Goal: Complete application form

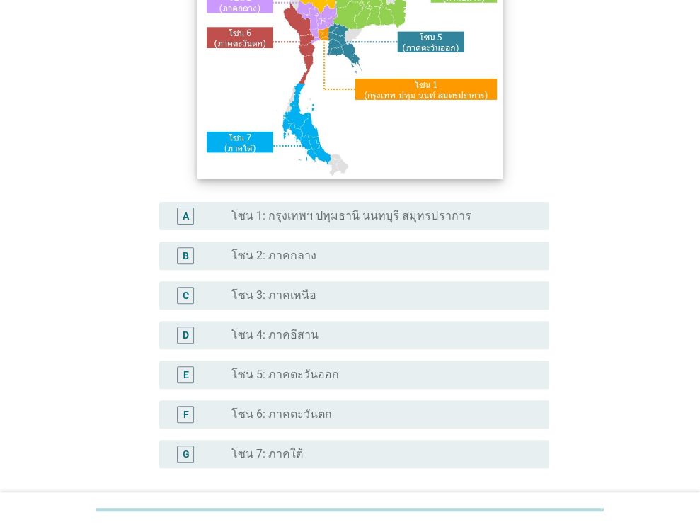
scroll to position [71, 0]
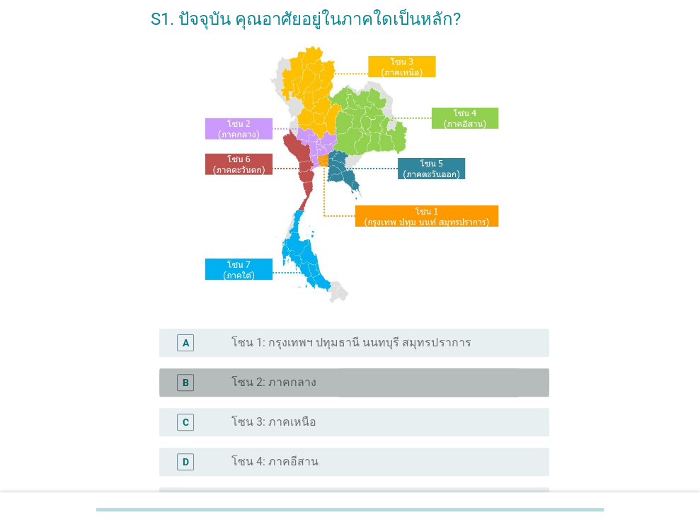
click at [326, 379] on div "radio_button_unchecked โซน 2: ภาคกลาง" at bounding box center [378, 382] width 295 height 14
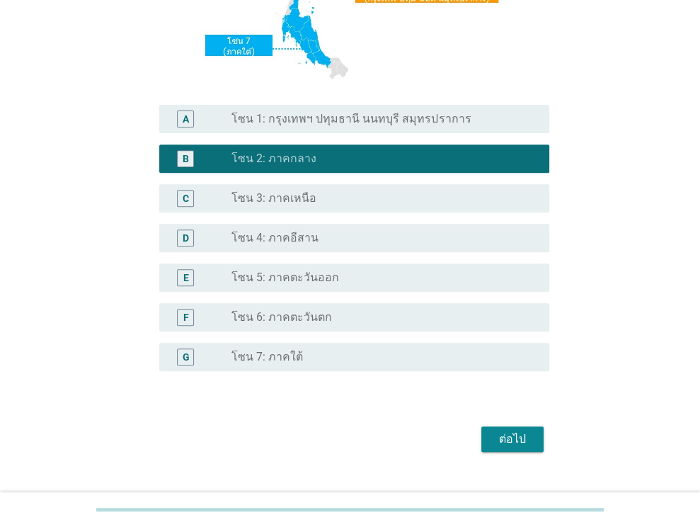
scroll to position [321, 0]
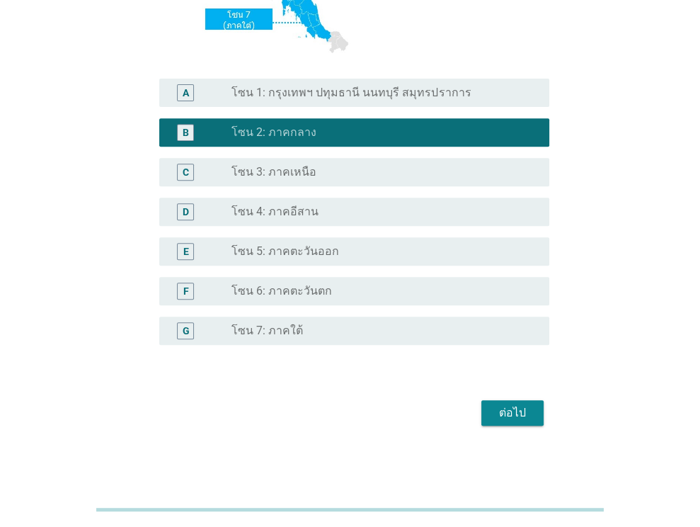
click at [364, 282] on div "radio_button_unchecked โซน 6: ภาคตะวันตก" at bounding box center [384, 290] width 307 height 17
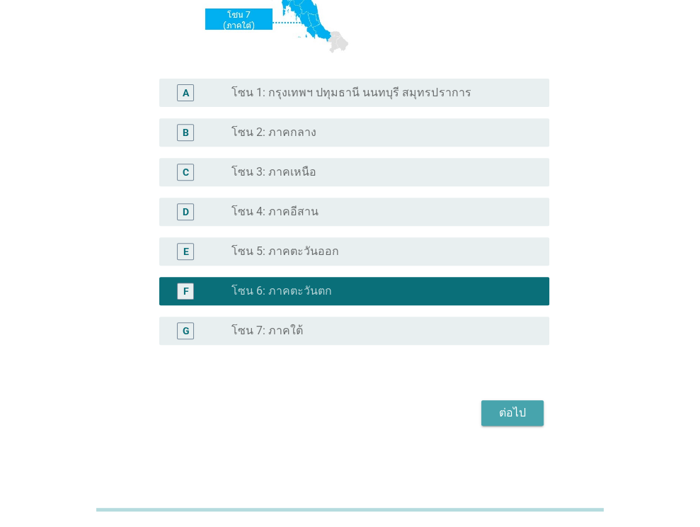
click at [514, 411] on div "ต่อไป" at bounding box center [513, 412] width 40 height 17
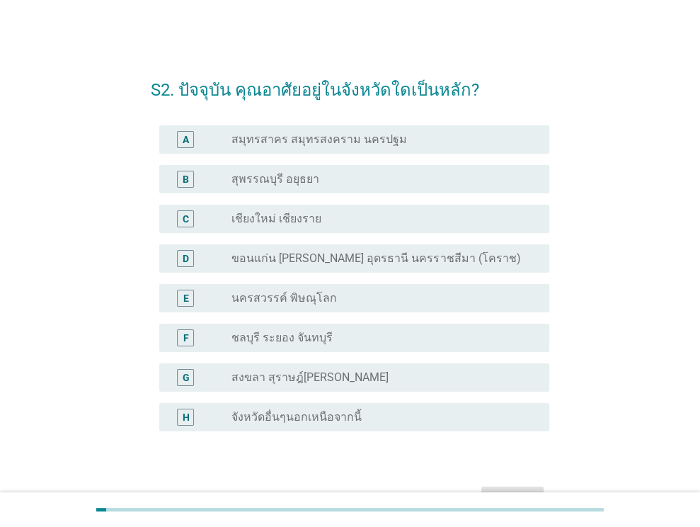
click at [361, 411] on div "radio_button_unchecked จังหวัดอื่นๆนอกเหนือจากนี้" at bounding box center [378, 417] width 295 height 14
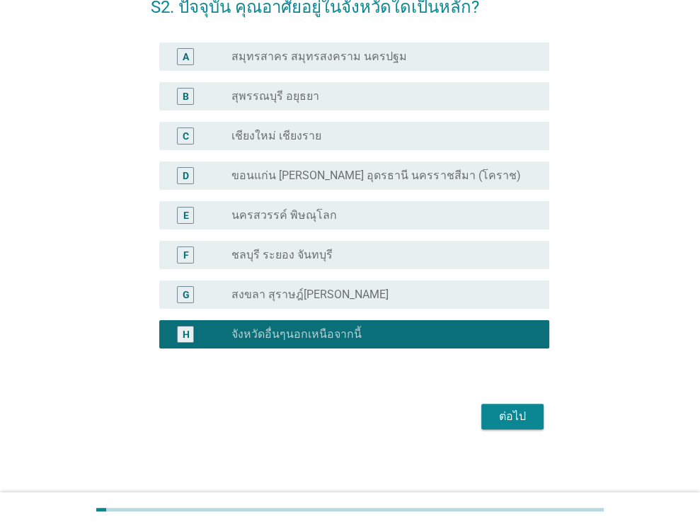
scroll to position [86, 0]
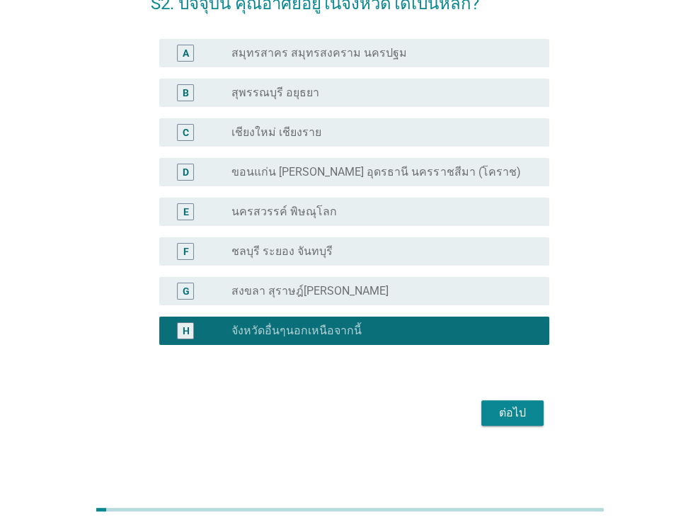
click at [498, 411] on div "ต่อไป" at bounding box center [513, 412] width 40 height 17
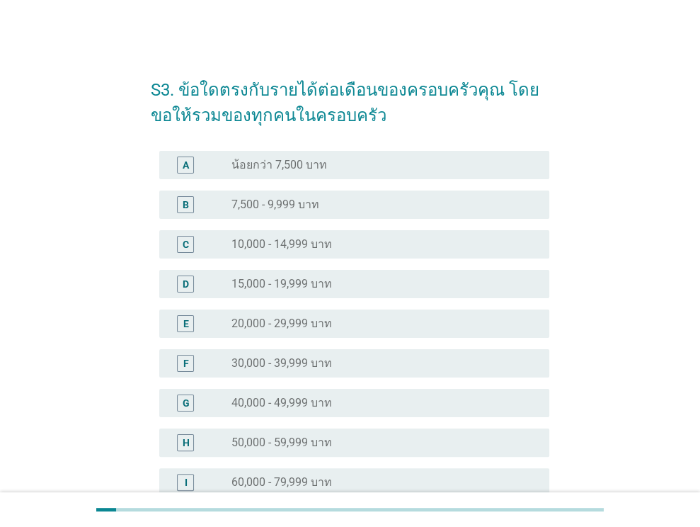
click at [321, 248] on label "10,000 - 14,999 บาท" at bounding box center [281, 244] width 101 height 14
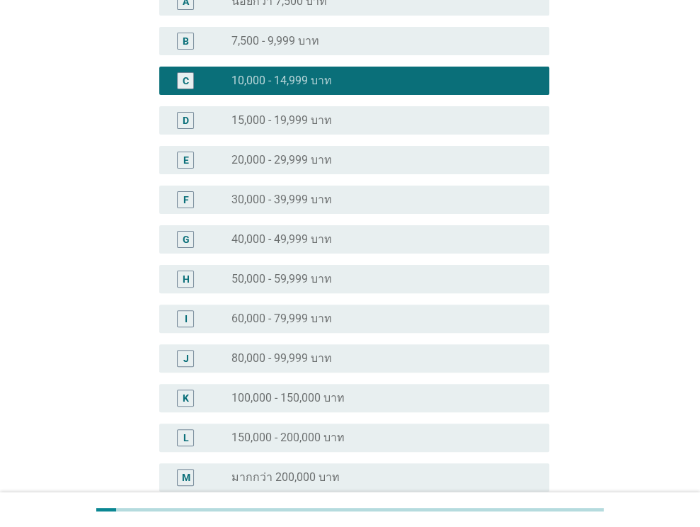
scroll to position [283, 0]
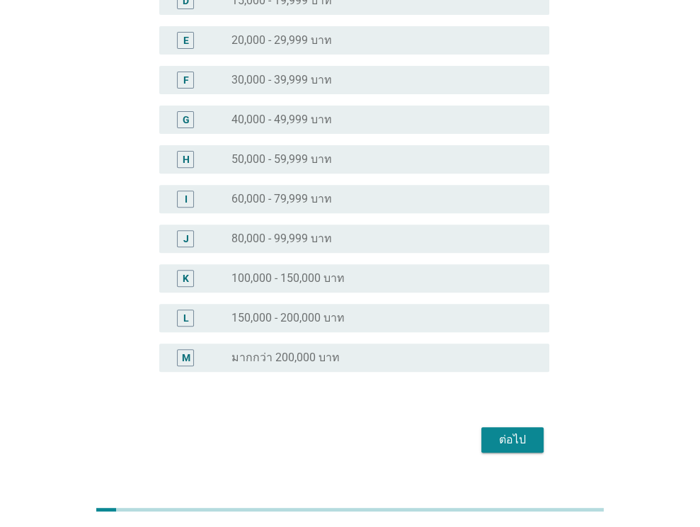
click at [505, 440] on div "ต่อไป" at bounding box center [513, 439] width 40 height 17
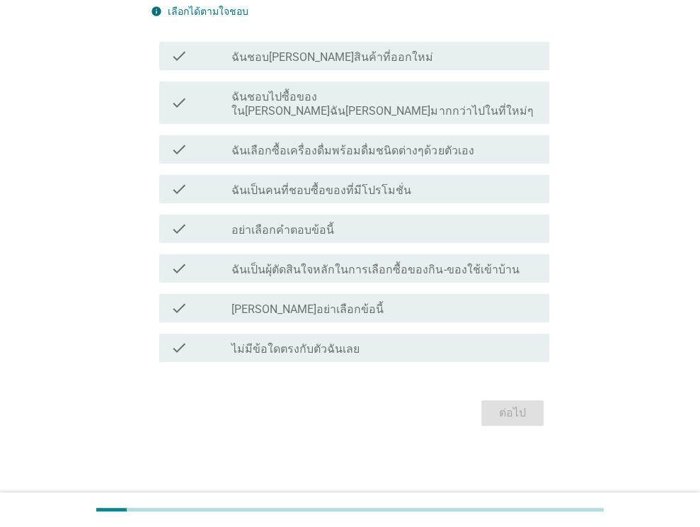
scroll to position [0, 0]
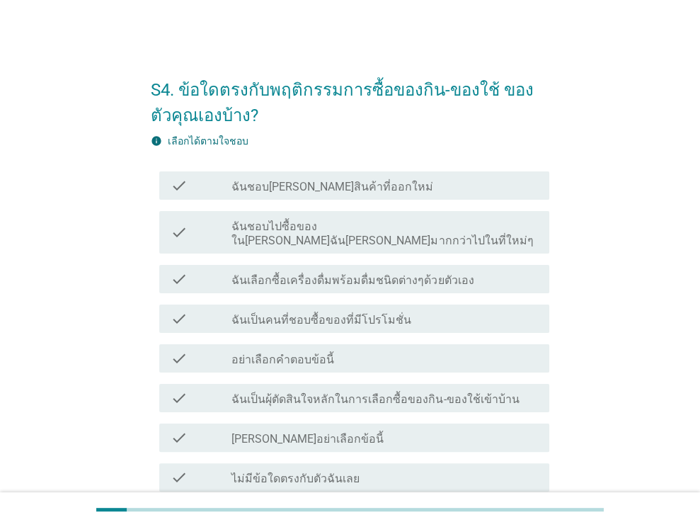
click at [261, 193] on label "ฉันชอบ[PERSON_NAME]สินค้าที่ออกใหม่" at bounding box center [332, 187] width 202 height 14
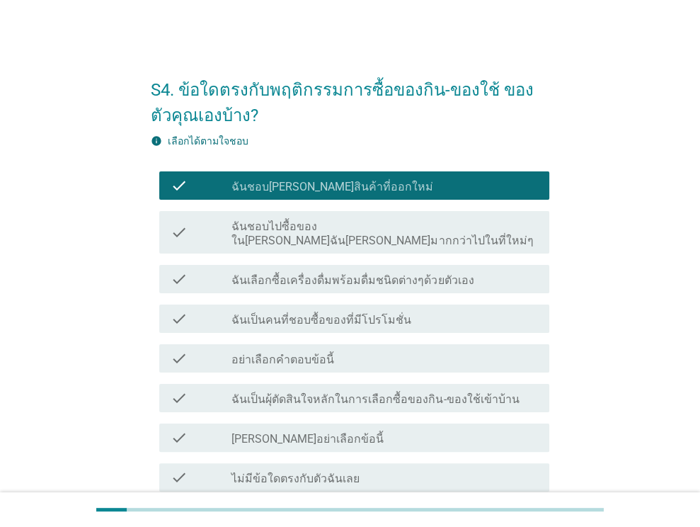
click at [305, 313] on label "ฉันเป็นคนที่ชอบซื้อของที่มีโปรโมชั่น" at bounding box center [321, 320] width 180 height 14
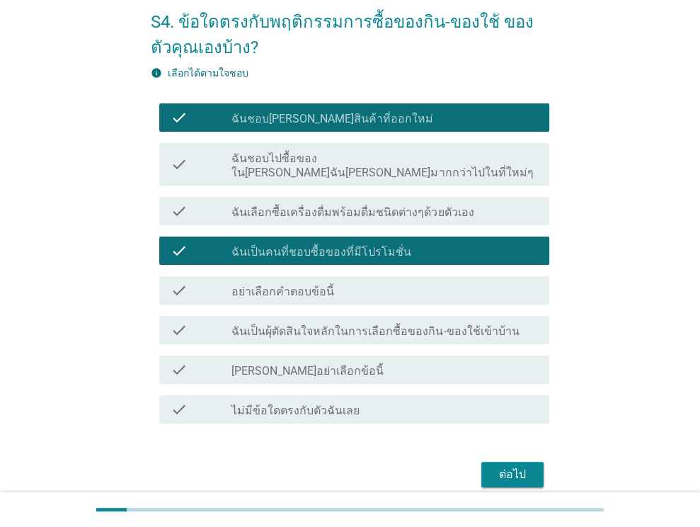
scroll to position [115, 0]
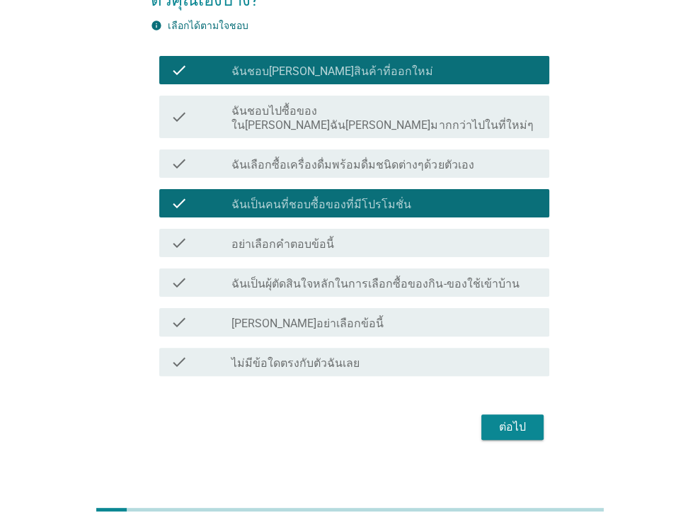
click at [513, 420] on div "ต่อไป" at bounding box center [513, 426] width 40 height 17
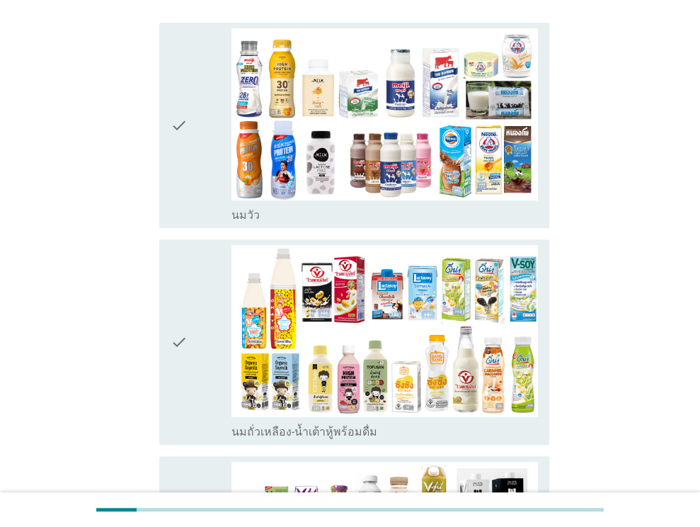
scroll to position [142, 0]
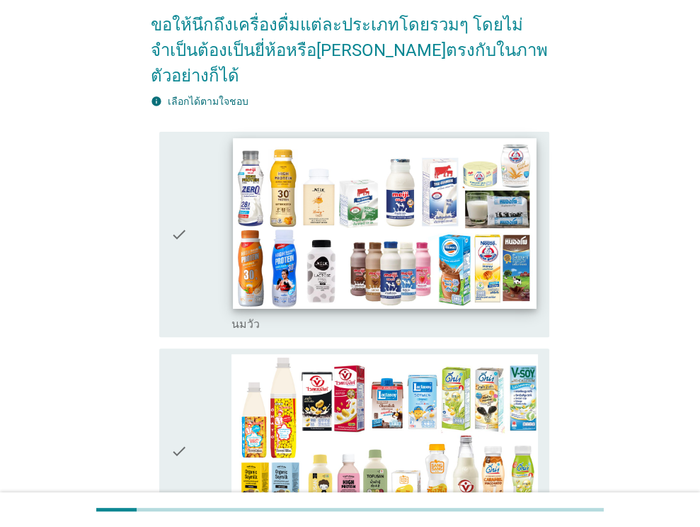
click at [323, 243] on img at bounding box center [385, 223] width 303 height 171
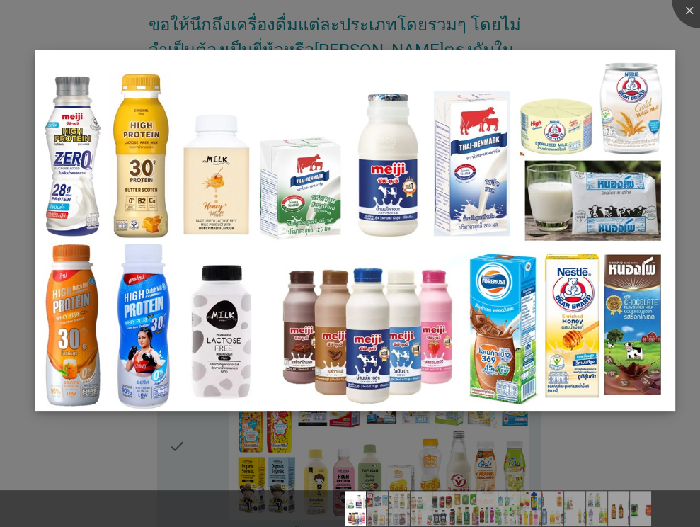
click at [630, 104] on img at bounding box center [355, 230] width 640 height 360
click at [687, 13] on div at bounding box center [700, 0] width 57 height 57
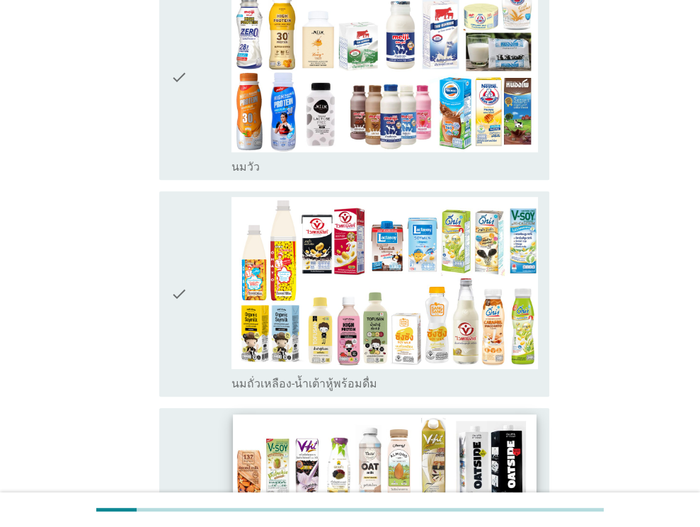
scroll to position [566, 0]
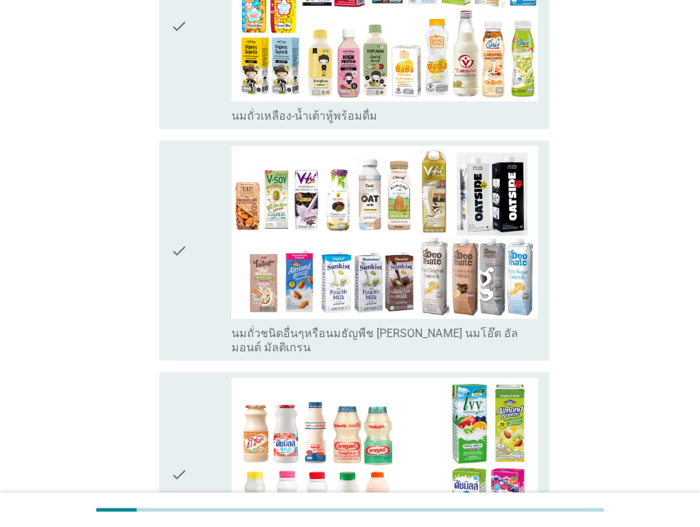
click at [175, 214] on icon "check" at bounding box center [179, 250] width 17 height 208
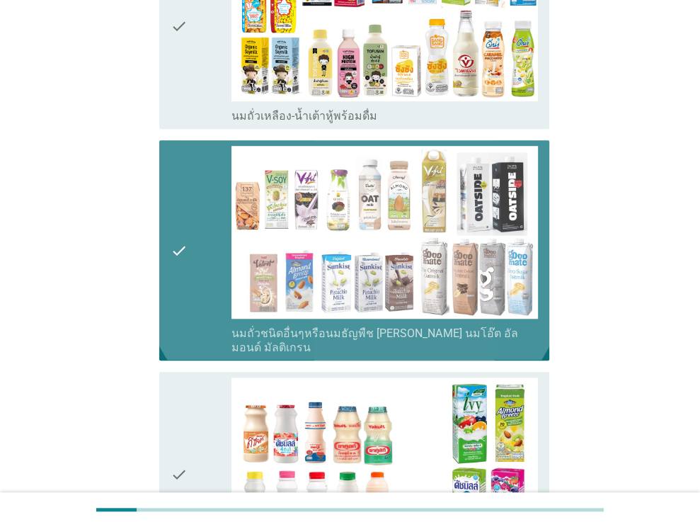
click at [175, 212] on icon "check" at bounding box center [179, 250] width 17 height 208
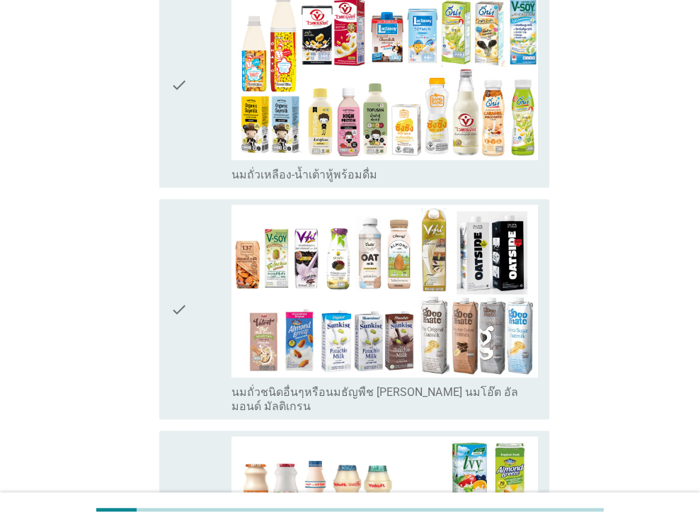
scroll to position [354, 0]
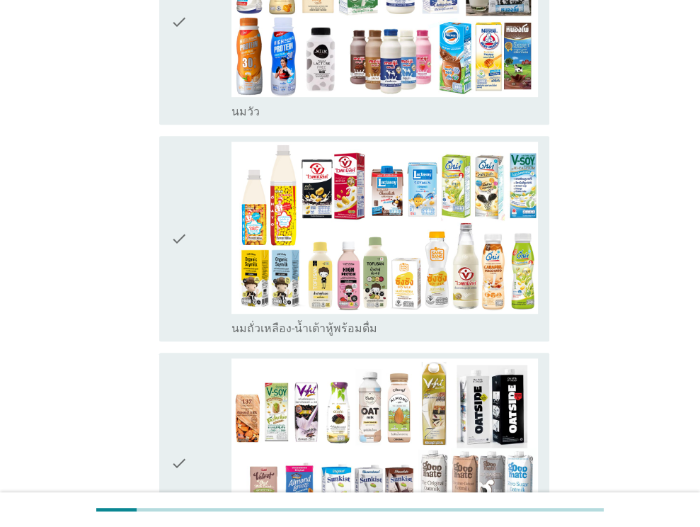
click at [178, 213] on icon "check" at bounding box center [179, 239] width 17 height 194
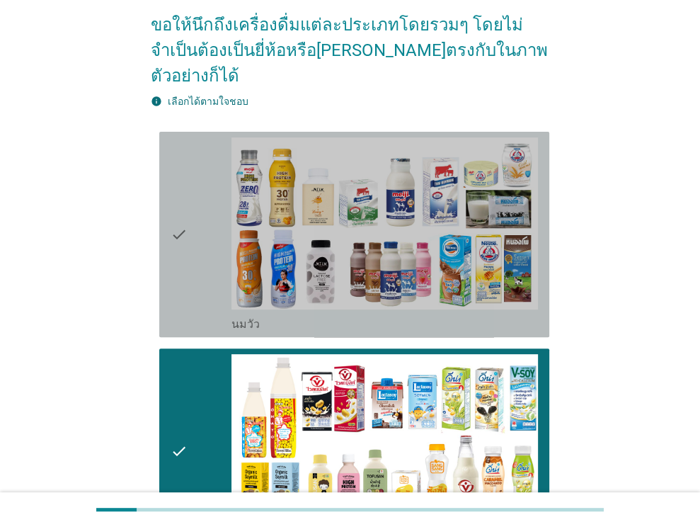
click at [178, 186] on icon "check" at bounding box center [179, 234] width 17 height 194
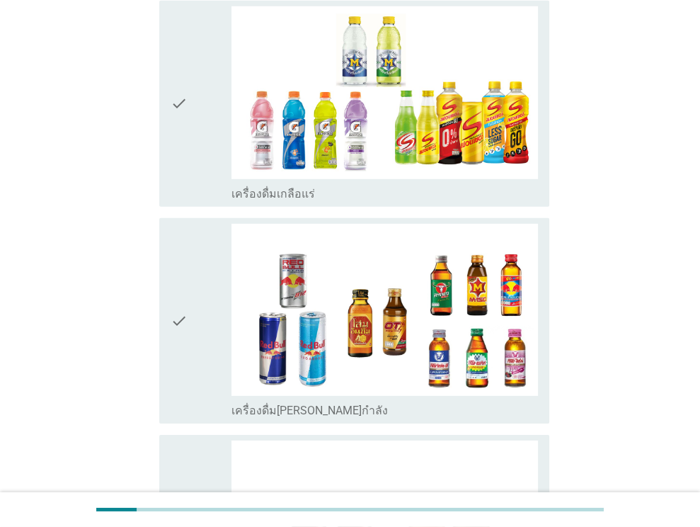
scroll to position [2945, 0]
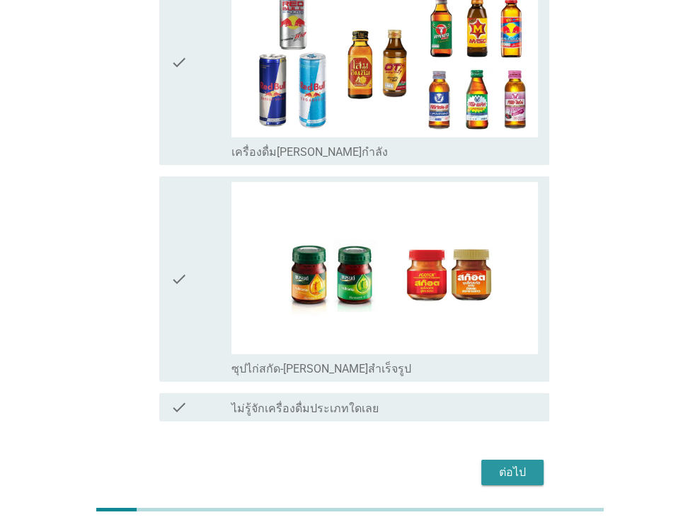
click at [501, 464] on div "ต่อไป" at bounding box center [513, 472] width 40 height 17
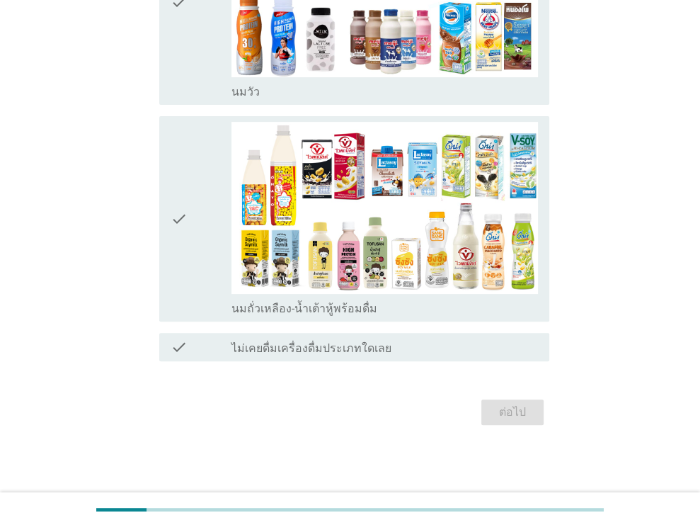
scroll to position [0, 0]
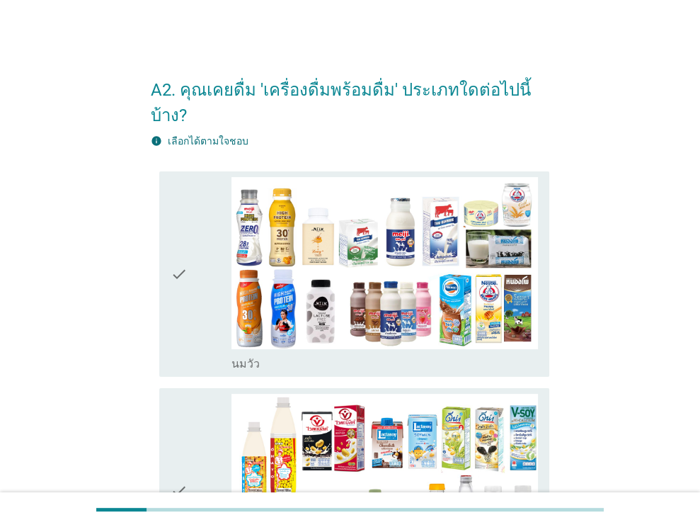
click at [179, 248] on icon "check" at bounding box center [179, 274] width 17 height 194
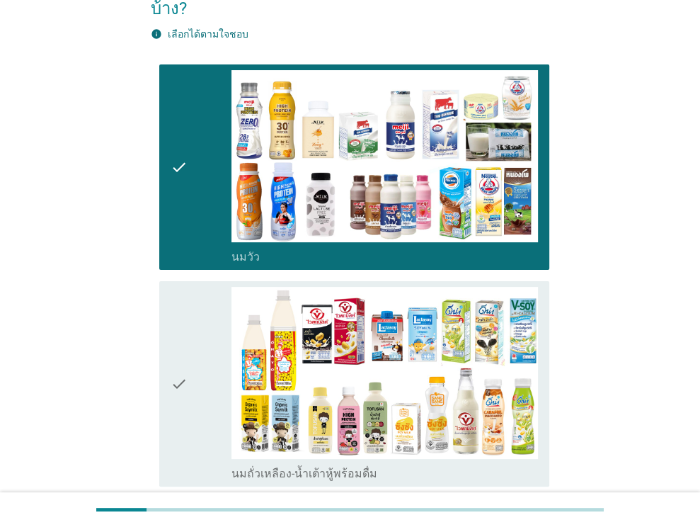
scroll to position [245, 0]
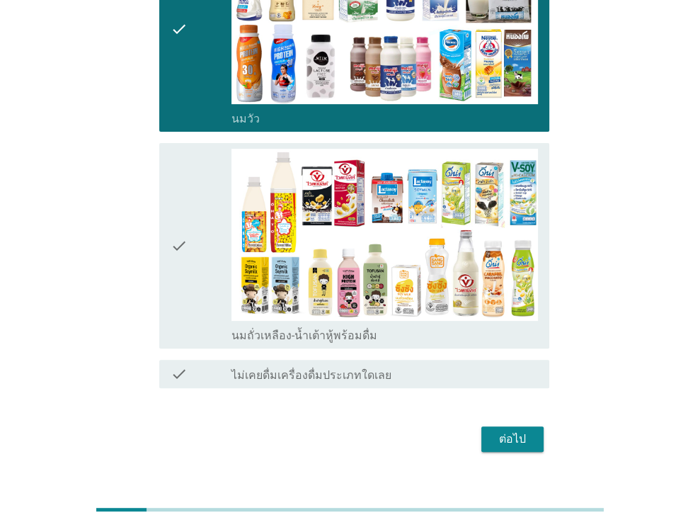
click at [188, 217] on div "check" at bounding box center [202, 246] width 62 height 194
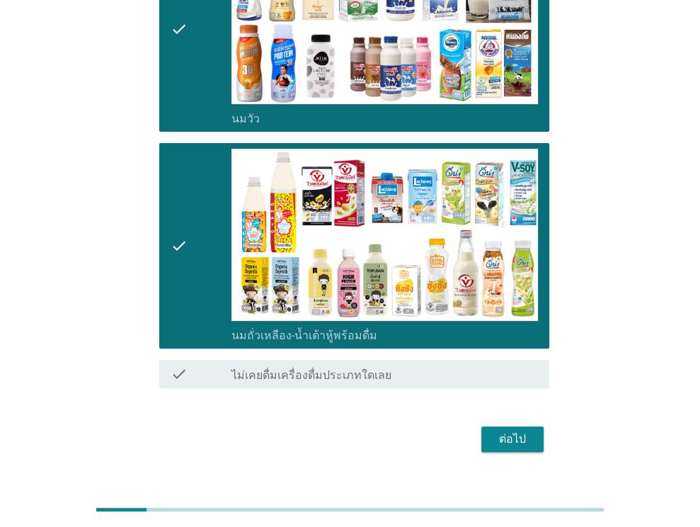
click at [524, 430] on div "ต่อไป" at bounding box center [513, 438] width 40 height 17
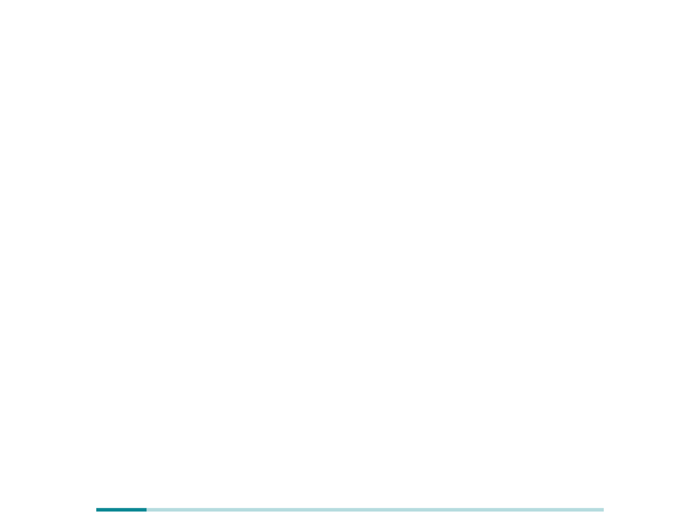
scroll to position [0, 0]
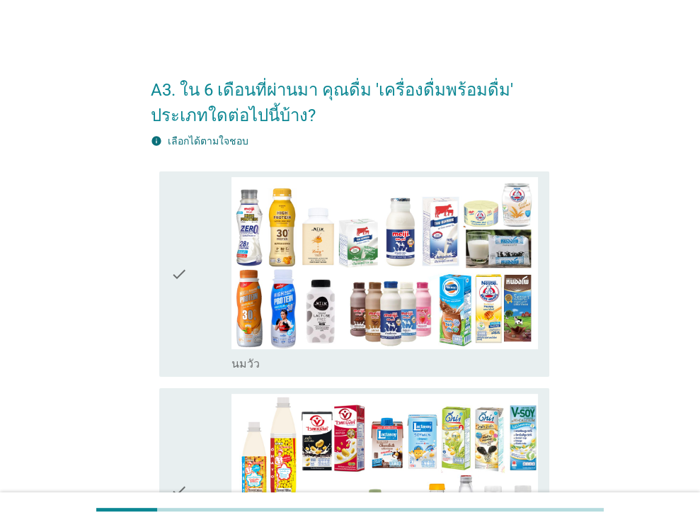
click at [175, 265] on icon "check" at bounding box center [179, 274] width 17 height 194
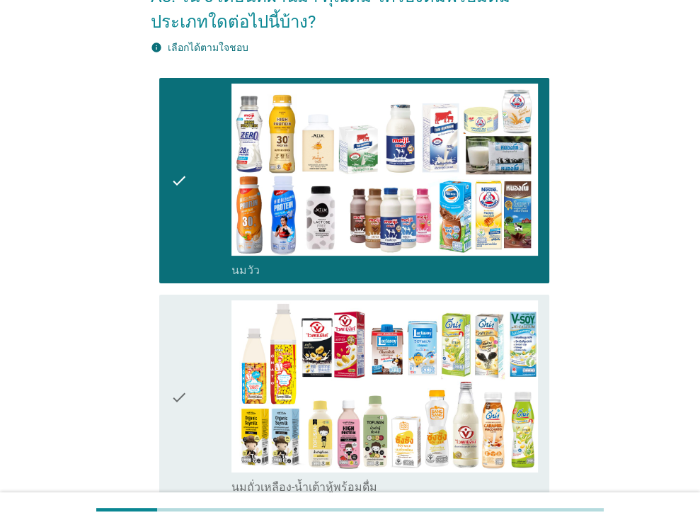
scroll to position [212, 0]
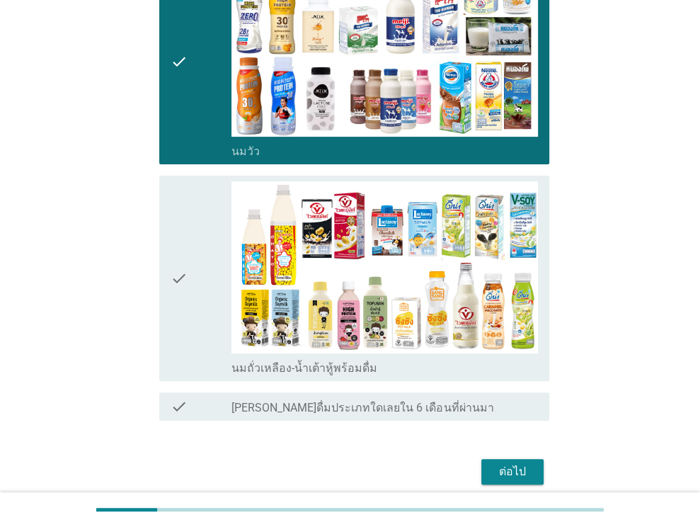
click at [172, 272] on icon "check" at bounding box center [179, 278] width 17 height 194
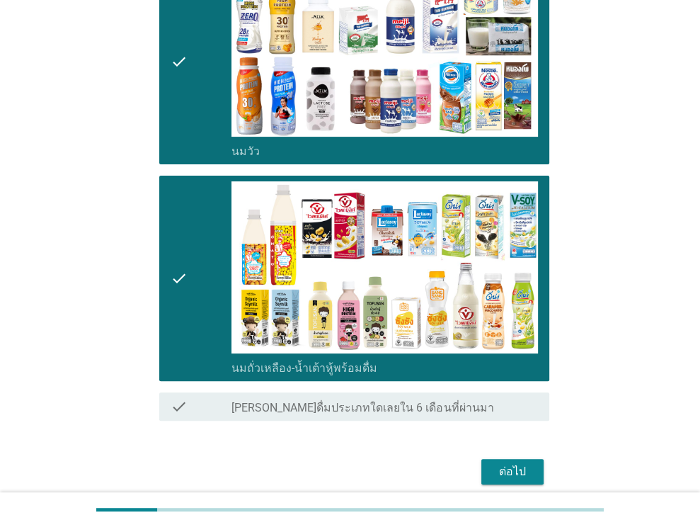
click at [491, 464] on button "ต่อไป" at bounding box center [512, 471] width 62 height 25
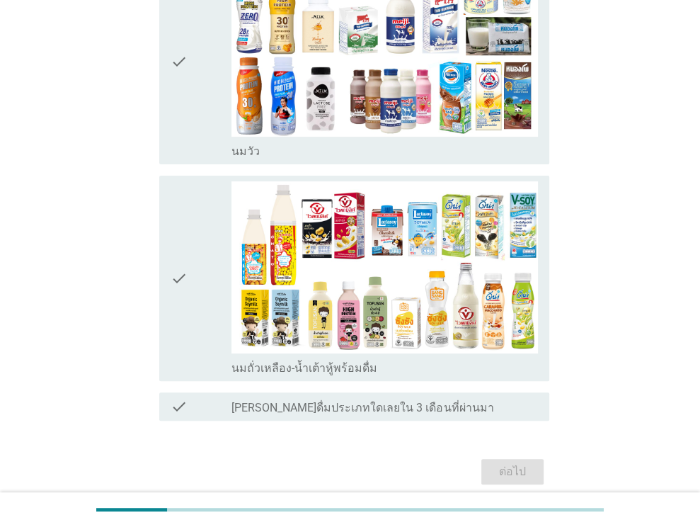
scroll to position [0, 0]
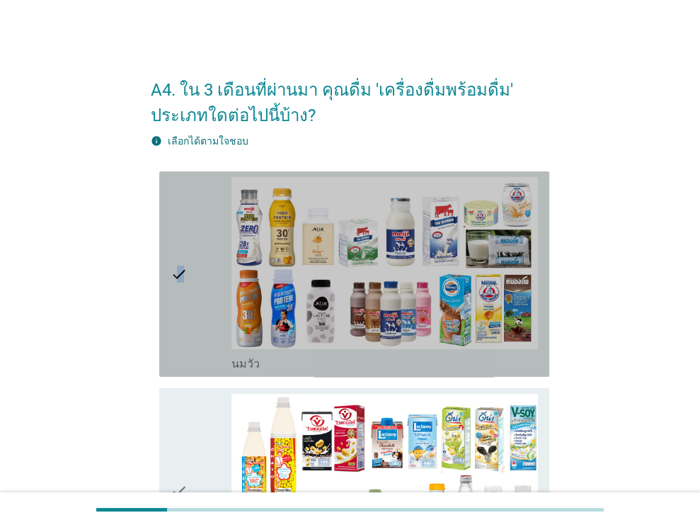
click at [185, 282] on icon "check" at bounding box center [179, 274] width 17 height 194
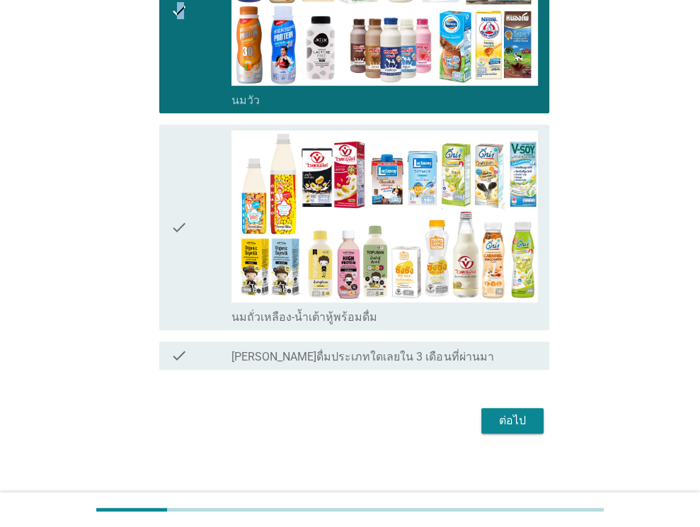
scroll to position [270, 0]
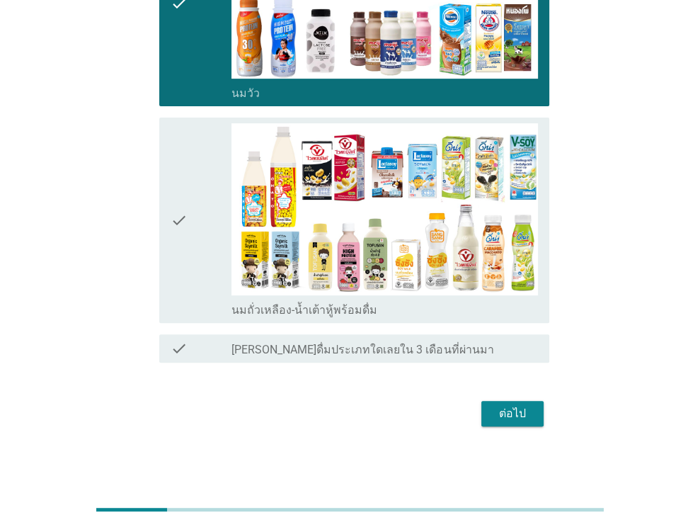
click at [178, 231] on icon "check" at bounding box center [179, 220] width 17 height 194
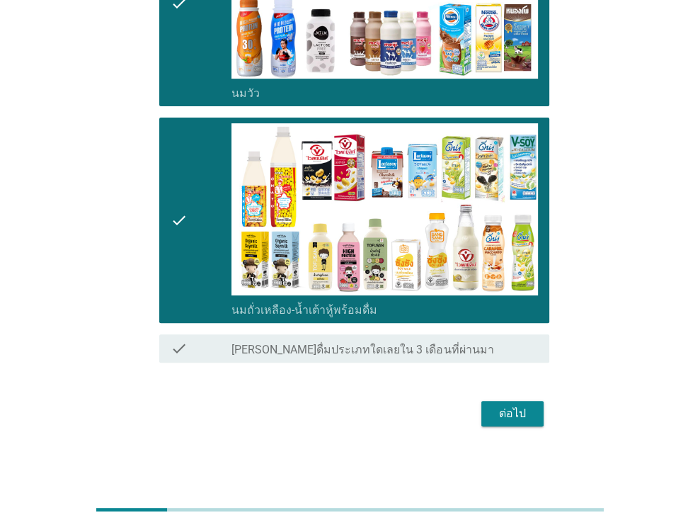
click at [521, 411] on div "ต่อไป" at bounding box center [513, 413] width 40 height 17
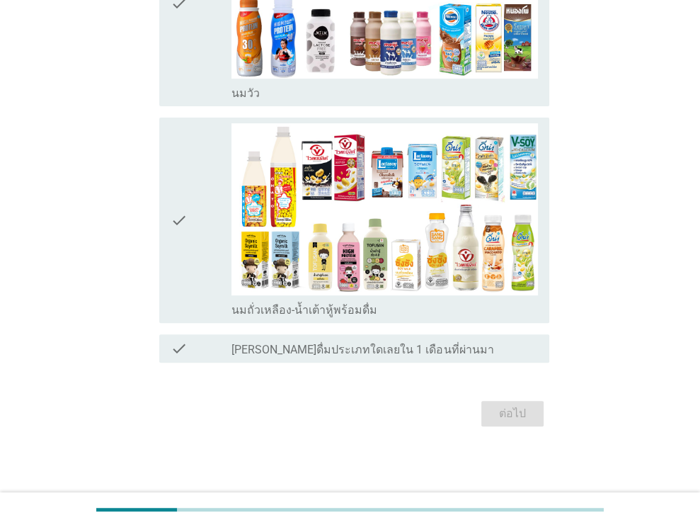
scroll to position [0, 0]
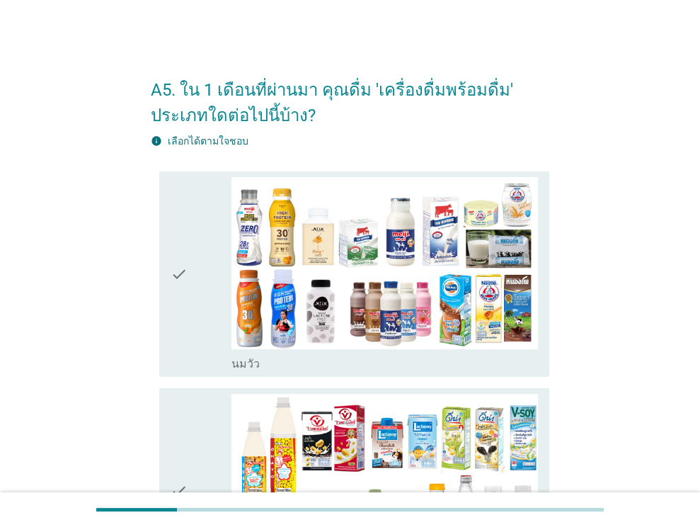
click at [186, 263] on icon "check" at bounding box center [179, 274] width 17 height 194
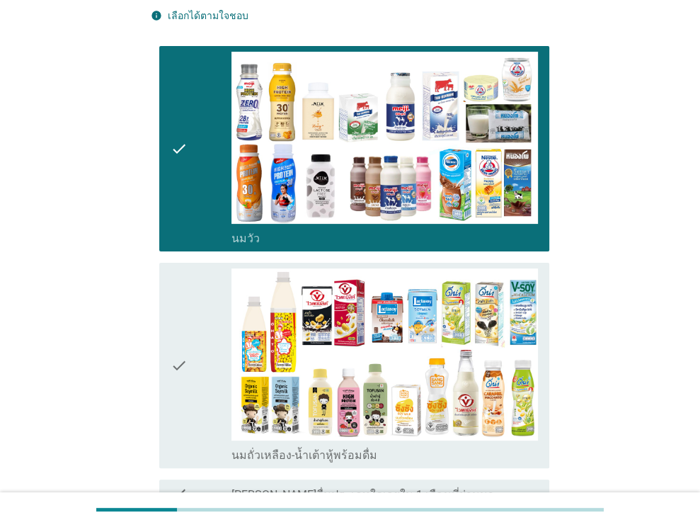
scroll to position [142, 0]
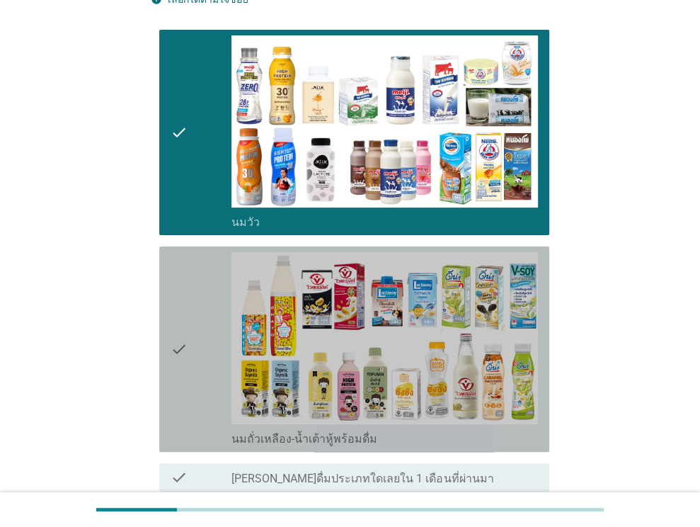
click at [185, 345] on icon "check" at bounding box center [179, 349] width 17 height 194
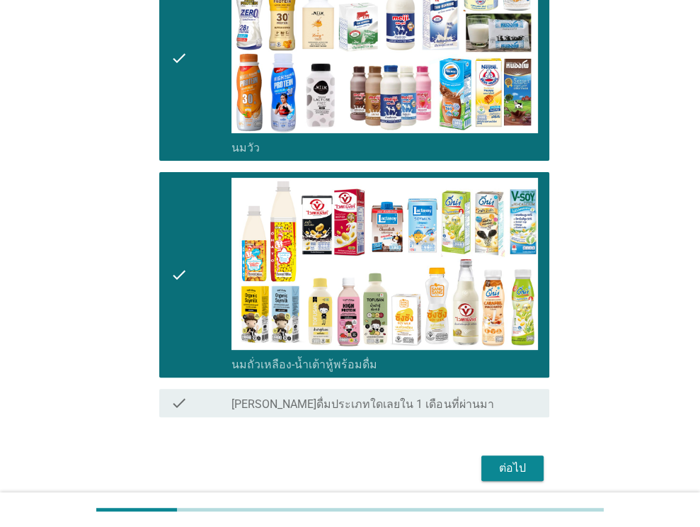
scroll to position [270, 0]
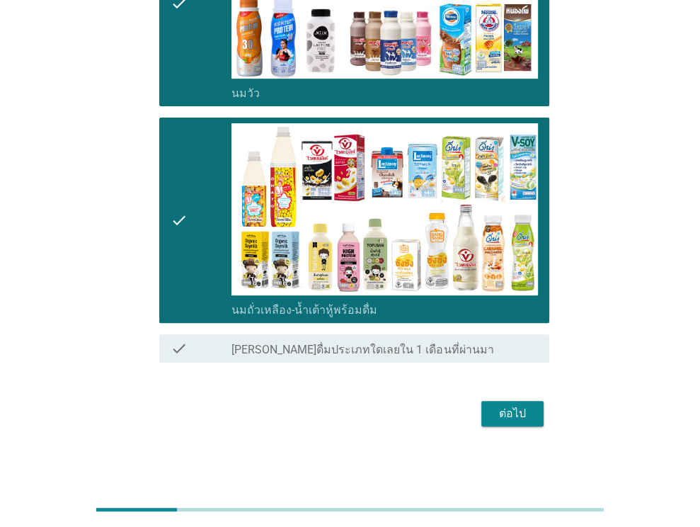
click at [515, 408] on div "ต่อไป" at bounding box center [513, 413] width 40 height 17
